Goal: Check status: Check status

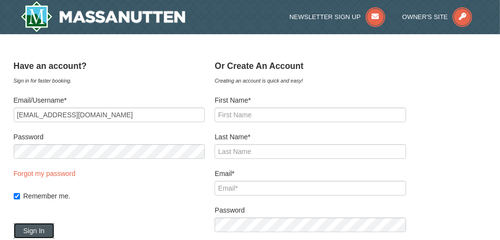
click at [46, 235] on button "Sign In" at bounding box center [34, 231] width 41 height 16
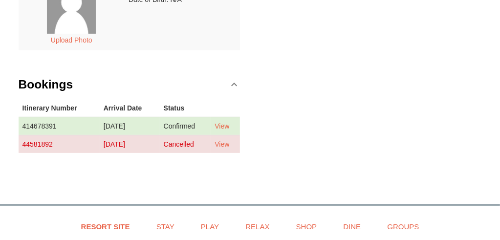
scroll to position [234, 0]
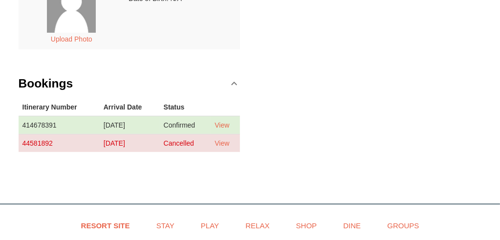
click at [145, 123] on td "Sunday Oct 5, 2025" at bounding box center [130, 125] width 60 height 18
click at [224, 124] on link "View" at bounding box center [222, 125] width 15 height 8
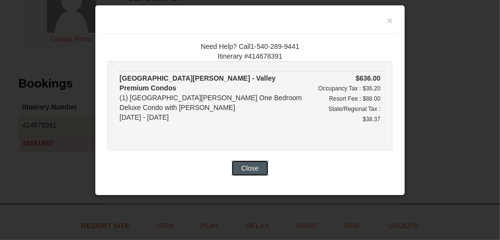
click at [248, 167] on button "Close" at bounding box center [250, 168] width 37 height 16
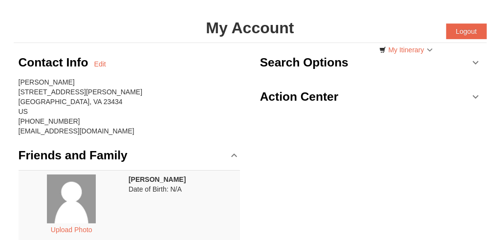
scroll to position [10, 0]
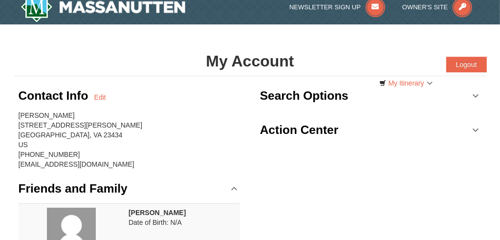
click at [312, 94] on h3 "Search Options" at bounding box center [304, 96] width 89 height 20
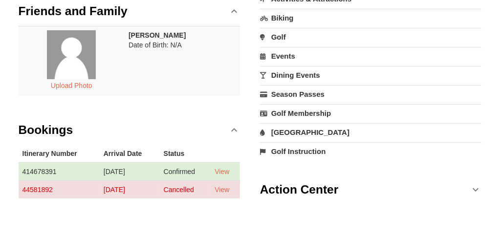
scroll to position [188, 0]
click at [335, 187] on h3 "Action Center" at bounding box center [299, 190] width 79 height 20
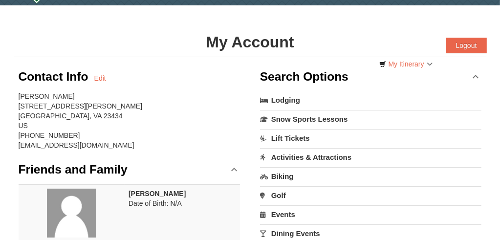
scroll to position [0, 0]
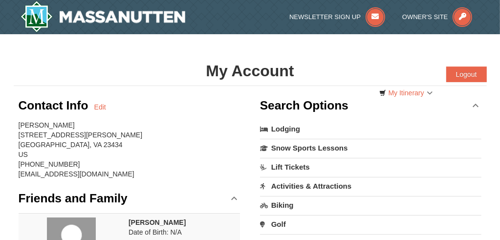
click at [190, 131] on div "Alvin Knight 715 Kilby Ave Suffolk, VA 23434 US (757) 685-2198 kealk24@gmail.com" at bounding box center [130, 149] width 222 height 59
click at [413, 92] on link "My Itinerary" at bounding box center [406, 93] width 66 height 15
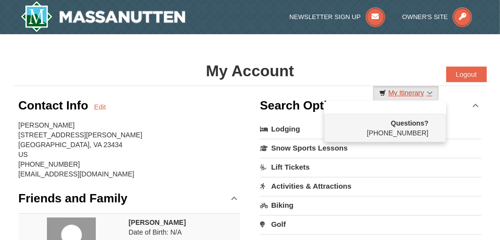
click at [413, 92] on link "My Itinerary" at bounding box center [406, 93] width 66 height 15
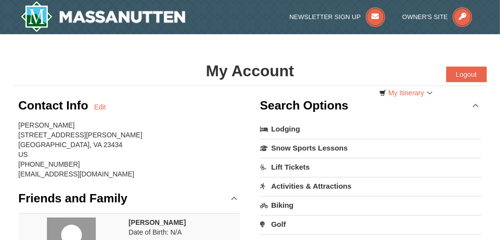
click at [476, 107] on link "Search Options" at bounding box center [371, 105] width 222 height 29
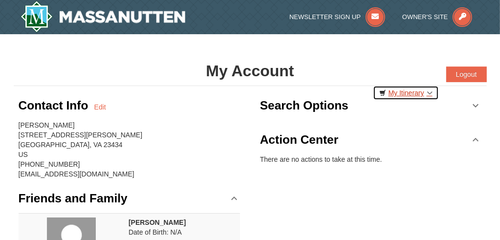
click at [425, 90] on link "My Itinerary" at bounding box center [406, 93] width 66 height 15
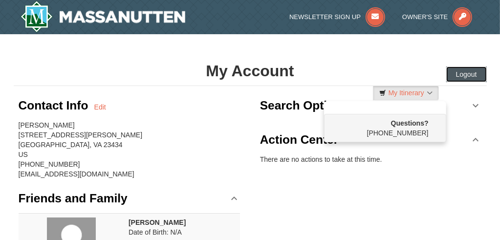
click at [474, 73] on button "Logout" at bounding box center [467, 75] width 41 height 16
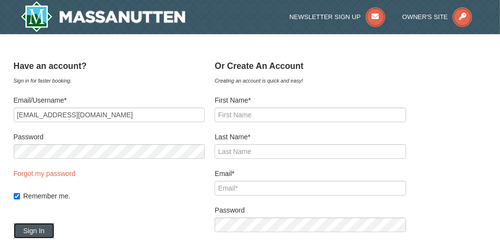
click at [49, 230] on button "Sign In" at bounding box center [34, 231] width 41 height 16
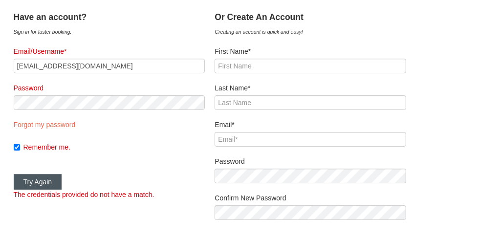
scroll to position [49, 0]
click at [119, 90] on label "Password" at bounding box center [109, 88] width 191 height 10
click at [55, 180] on button "Try Again" at bounding box center [38, 182] width 48 height 16
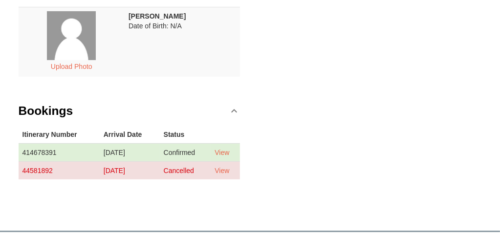
scroll to position [207, 0]
